Goal: Information Seeking & Learning: Check status

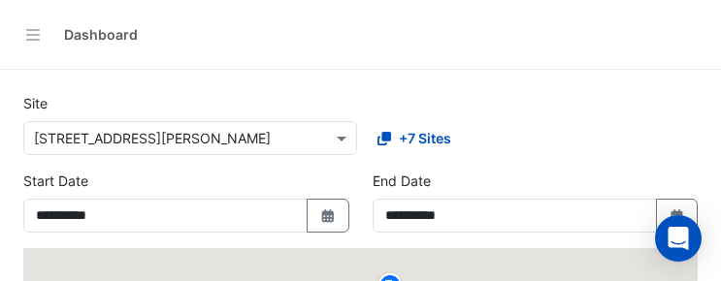
select select "***"
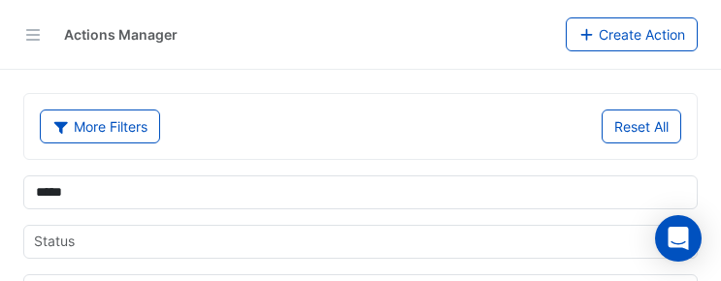
select select "***"
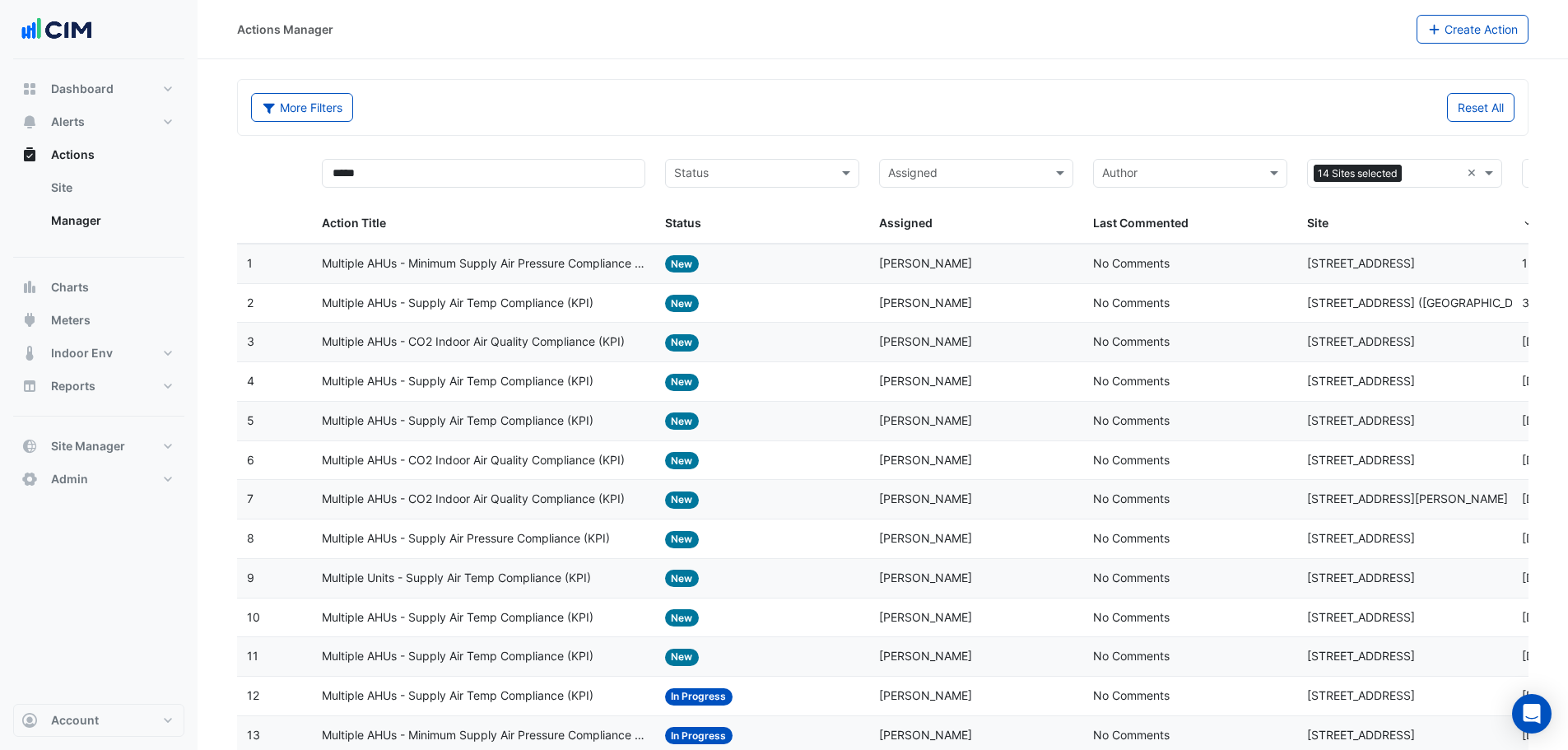
click at [591, 100] on div "More Filters" at bounding box center [562, 108] width 642 height 29
